Goal: Find contact information: Find contact information

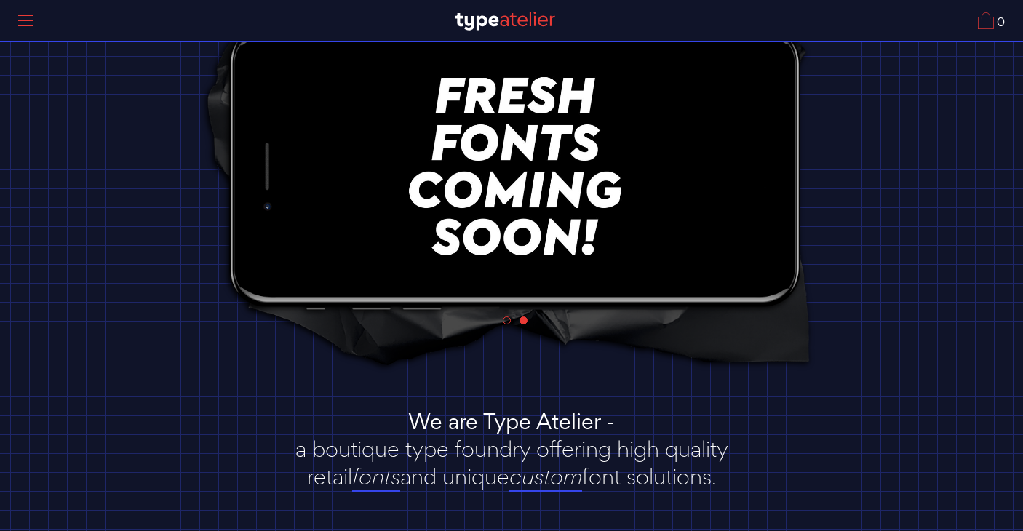
scroll to position [274, 0]
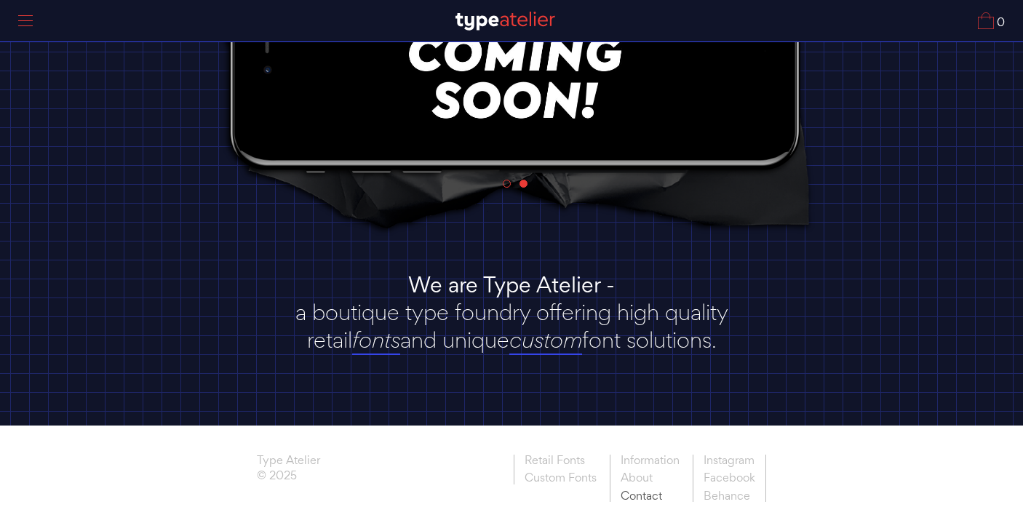
click at [641, 502] on link "Contact" at bounding box center [650, 495] width 80 height 15
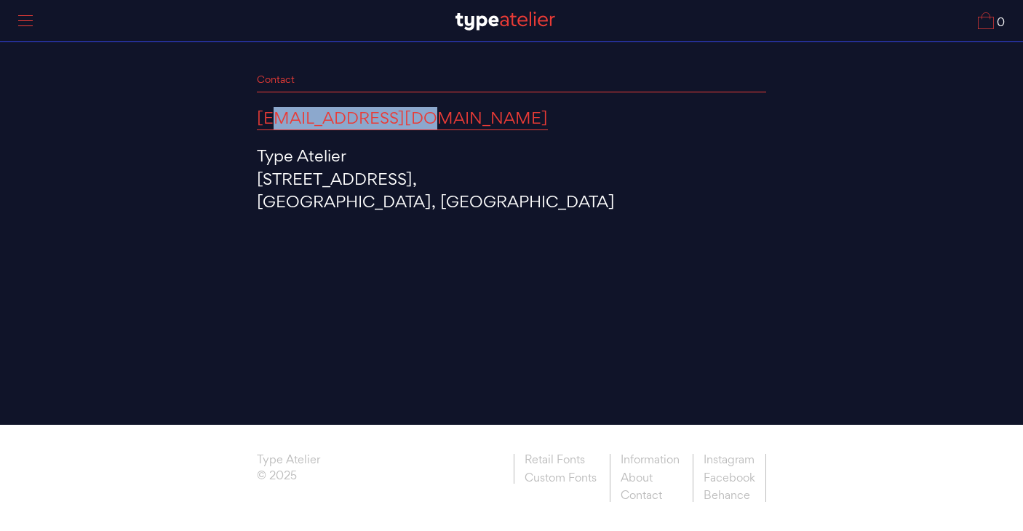
drag, startPoint x: 402, startPoint y: 122, endPoint x: 273, endPoint y: 124, distance: 128.8
click at [273, 124] on p "hi@typeatelier.com" at bounding box center [511, 118] width 509 height 23
copy link "hi@typeatelier.com"
